Goal: Information Seeking & Learning: Learn about a topic

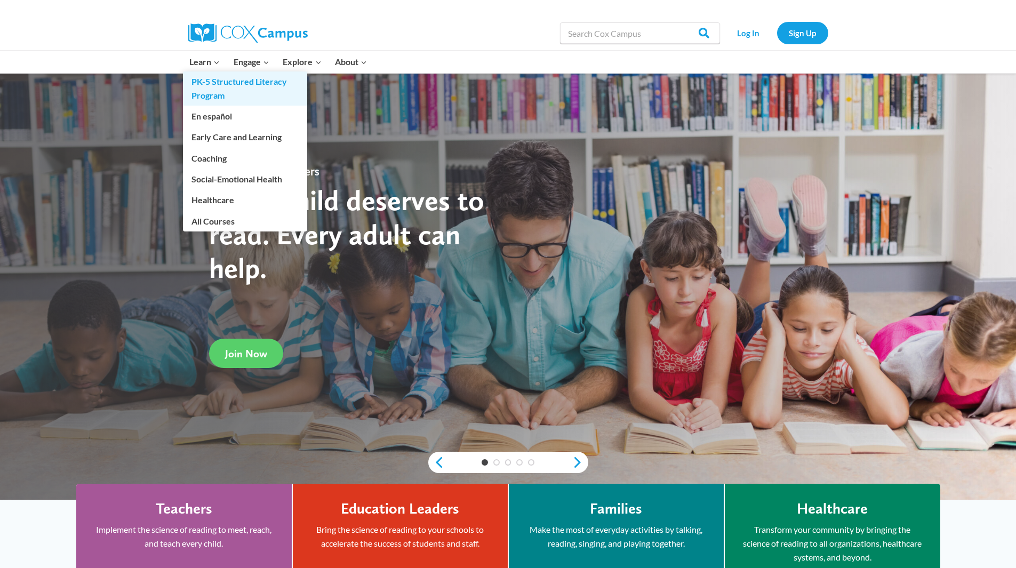
click at [213, 89] on link "PK-5 Structured Literacy Program" at bounding box center [245, 89] width 124 height 34
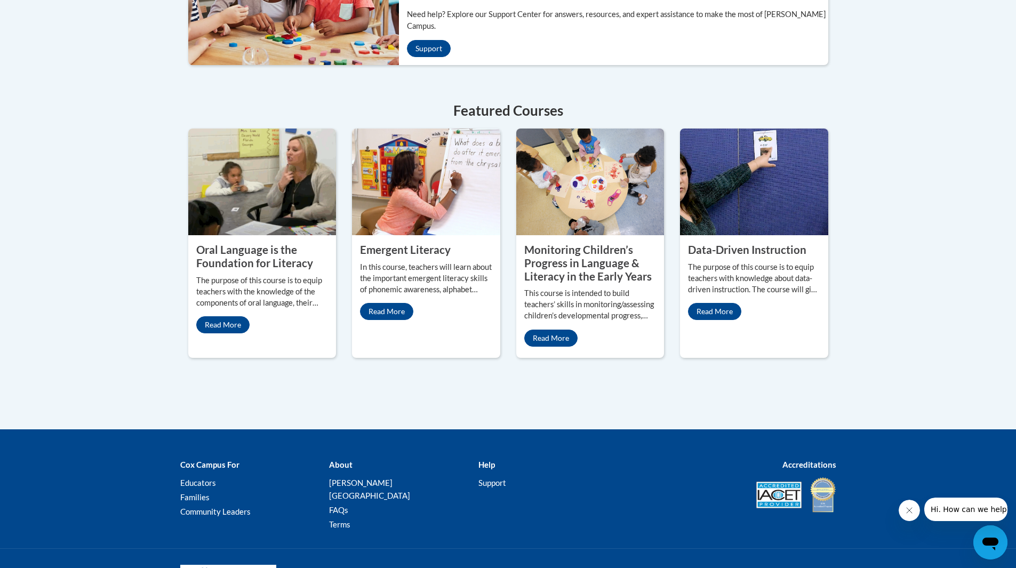
scroll to position [440, 0]
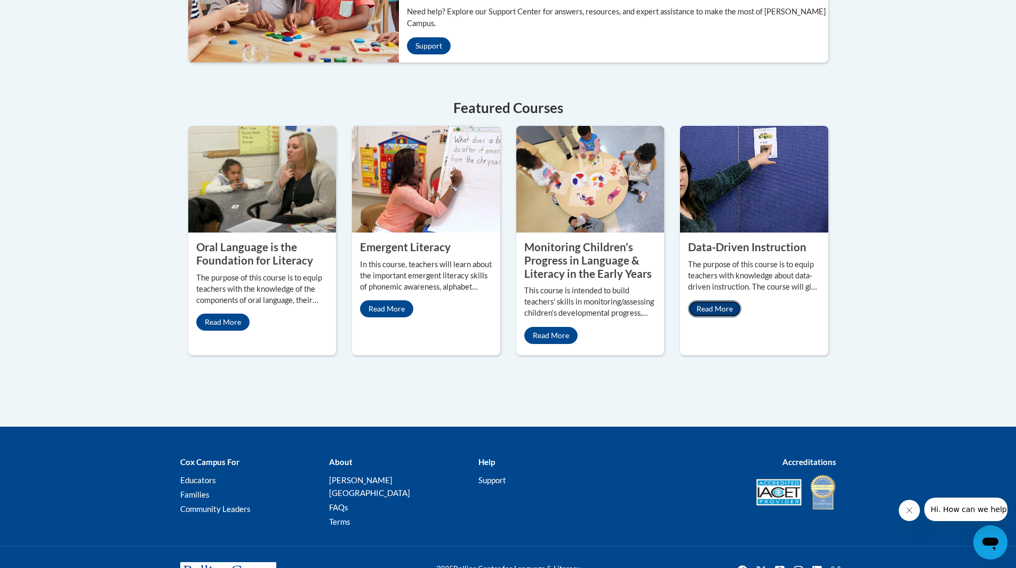
click at [719, 300] on link "Read More" at bounding box center [714, 308] width 53 height 17
